Goal: Register for event/course

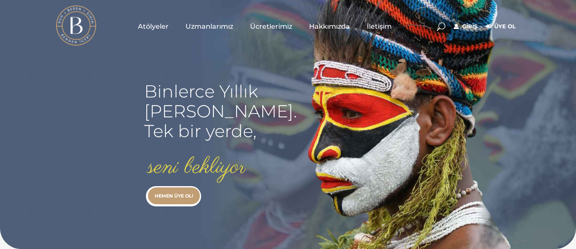
click at [464, 27] on link "Giriş" at bounding box center [466, 27] width 24 height 10
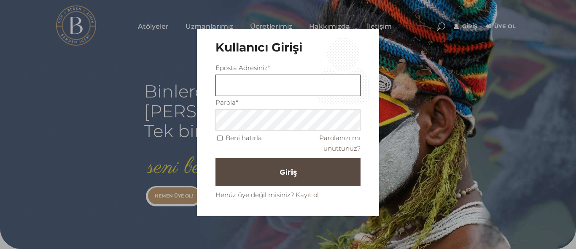
click at [308, 87] on input "text" at bounding box center [287, 86] width 145 height 22
type input "aysunsan@gmail.com"
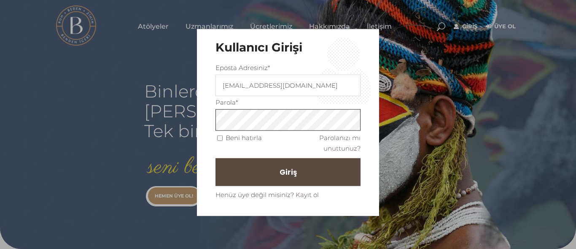
click at [215, 158] on button "Giriş" at bounding box center [287, 172] width 145 height 28
click at [299, 163] on button "Giriş" at bounding box center [287, 172] width 145 height 28
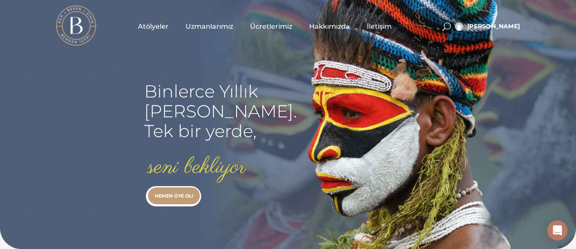
click at [151, 25] on span "Atölyeler" at bounding box center [153, 27] width 31 height 10
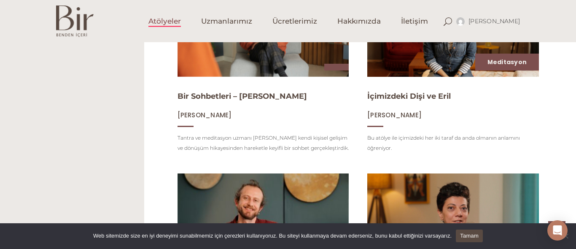
scroll to position [793, 0]
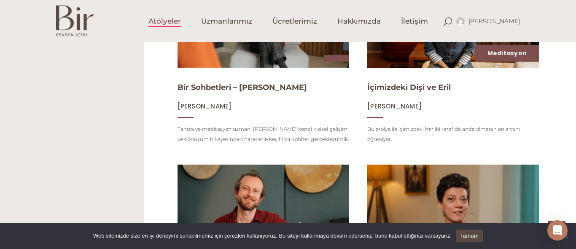
click at [266, 187] on img at bounding box center [263, 213] width 177 height 100
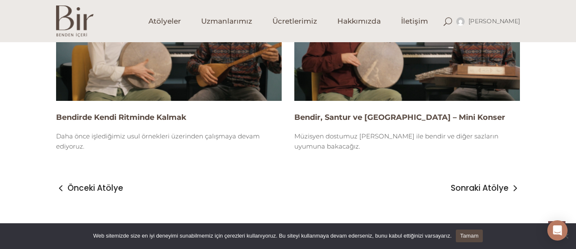
scroll to position [1855, 0]
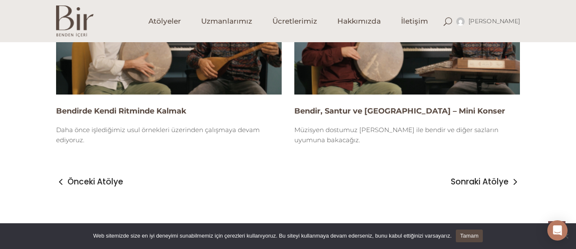
click at [208, 67] on img at bounding box center [169, 31] width 226 height 127
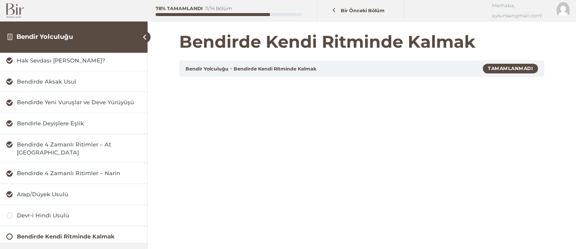
scroll to position [100, 0]
